Goal: Task Accomplishment & Management: Use online tool/utility

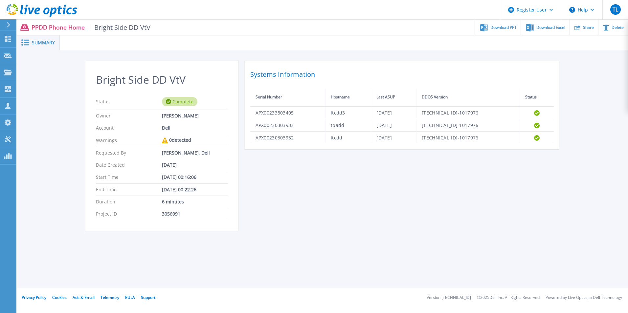
click at [55, 29] on p "PPDD Phone Home Bright Side DD VtV" at bounding box center [91, 28] width 119 height 8
click at [4, 38] on icon at bounding box center [8, 39] width 8 height 6
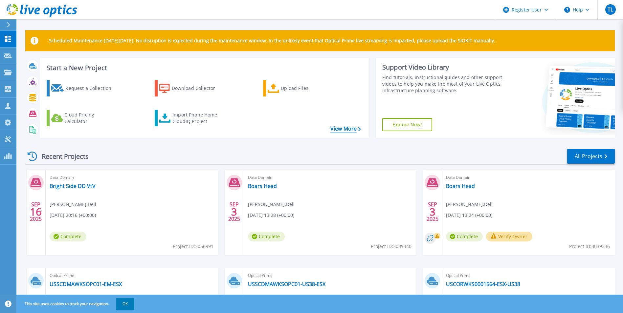
click at [334, 130] on link "View More" at bounding box center [345, 129] width 31 height 6
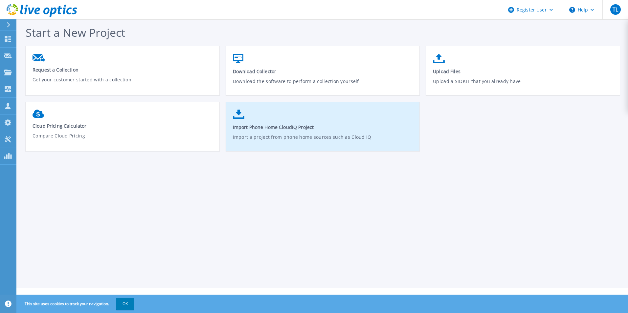
click at [336, 119] on link "Import Phone Home CloudIQ Project Import a project from phone home sources such…" at bounding box center [323, 129] width 194 height 47
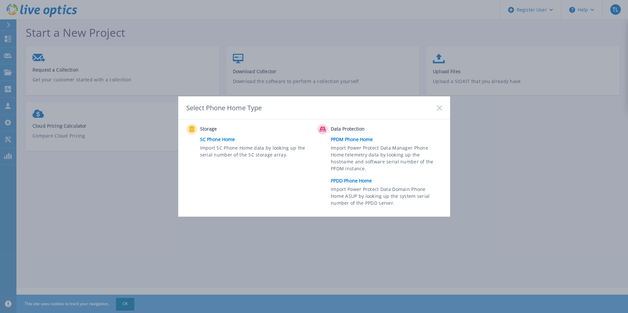
click at [350, 184] on link "PPDD Phone Home" at bounding box center [388, 181] width 114 height 10
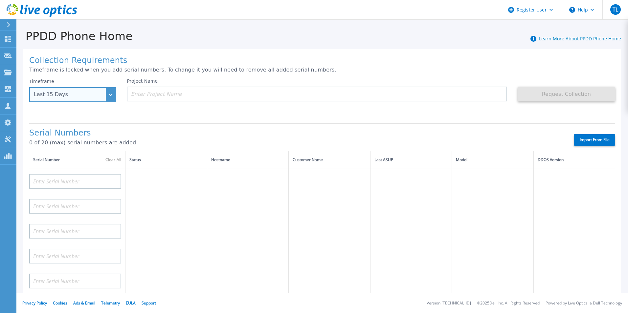
click at [112, 94] on div "Last 15 Days" at bounding box center [72, 94] width 87 height 15
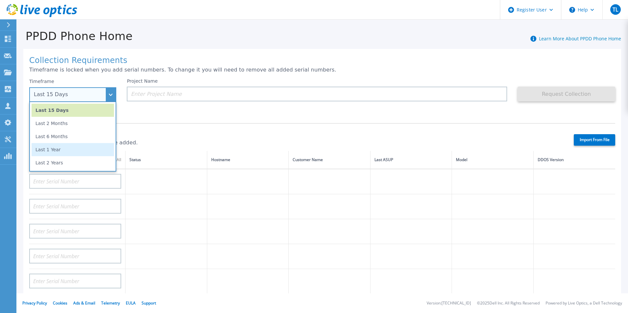
click at [62, 155] on li "Last 1 Year" at bounding box center [73, 149] width 82 height 13
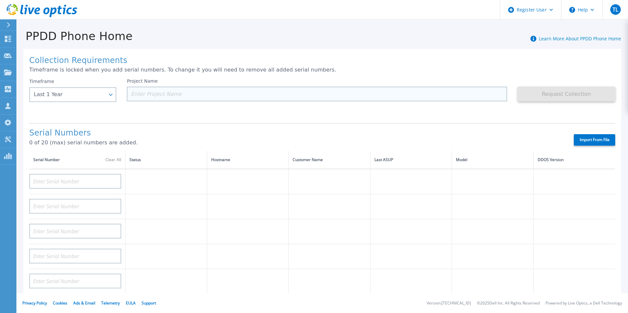
click at [192, 94] on input at bounding box center [317, 94] width 380 height 15
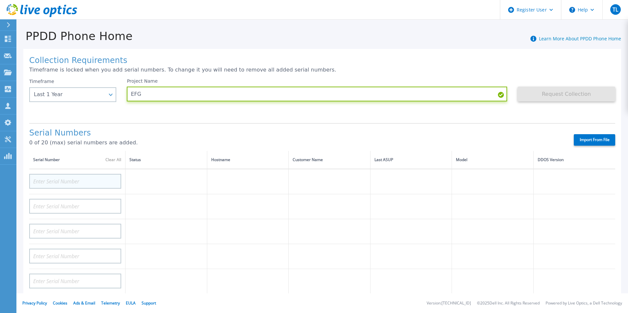
type input "EFG"
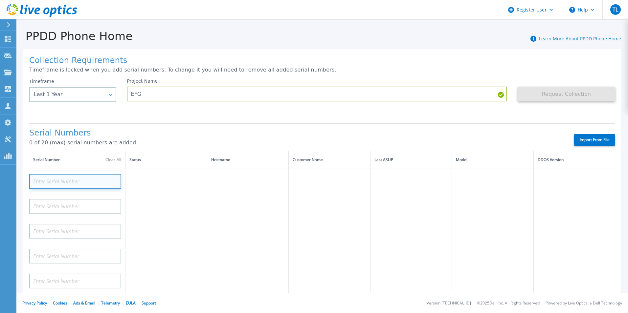
click at [79, 179] on input at bounding box center [75, 181] width 92 height 15
paste input "APM0016212536"
type input "APM0016212536"
click at [153, 133] on h1 "Serial Numbers" at bounding box center [295, 133] width 533 height 9
click at [118, 177] on input "APM0016212536" at bounding box center [75, 181] width 92 height 15
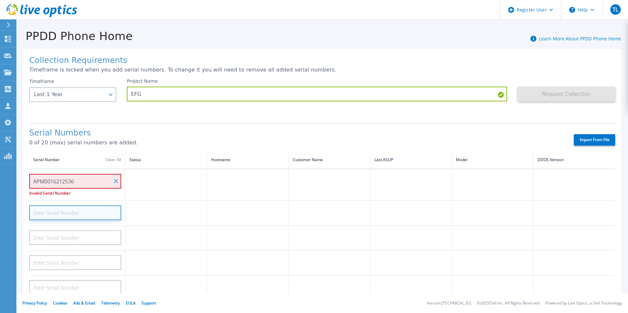
click at [67, 214] on input at bounding box center [75, 213] width 92 height 15
paste input "APM0016212536"
type input "APM0016212536"
click at [155, 140] on p "0 of 20 (max) serial numbers are added." at bounding box center [295, 143] width 533 height 6
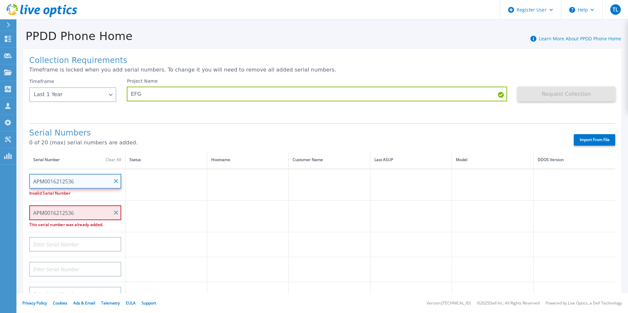
click at [114, 182] on input "APM0016212536" at bounding box center [75, 181] width 92 height 15
click at [121, 180] on input "APM0016212536" at bounding box center [75, 181] width 92 height 15
click at [113, 179] on input "APM0016212536" at bounding box center [75, 181] width 92 height 15
click at [115, 179] on input "APM0016212536" at bounding box center [75, 181] width 92 height 15
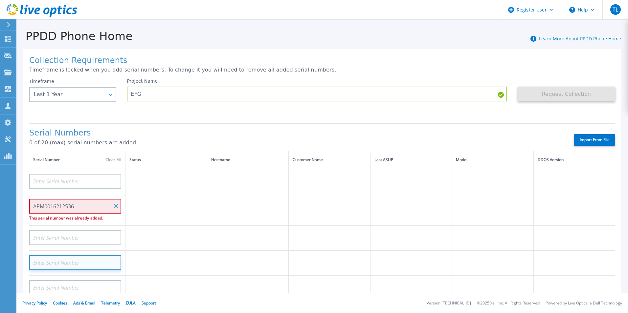
click at [99, 256] on input at bounding box center [75, 262] width 92 height 15
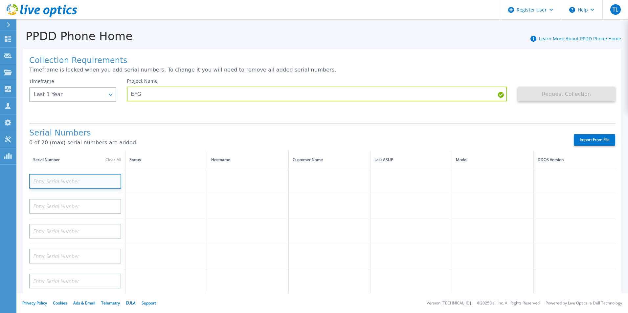
click at [66, 179] on input at bounding box center [75, 181] width 92 height 15
paste input "FC6RP15170039"
type input "FC6RP15170039"
